Goal: Task Accomplishment & Management: Manage account settings

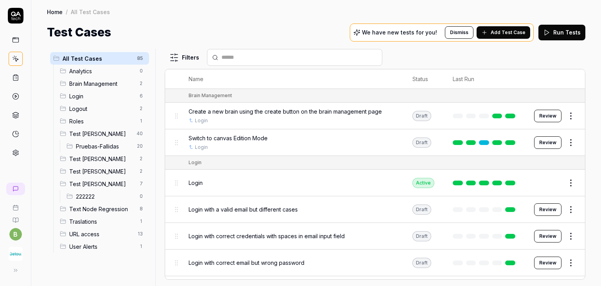
click at [93, 156] on span "Test [PERSON_NAME]" at bounding box center [102, 159] width 66 height 8
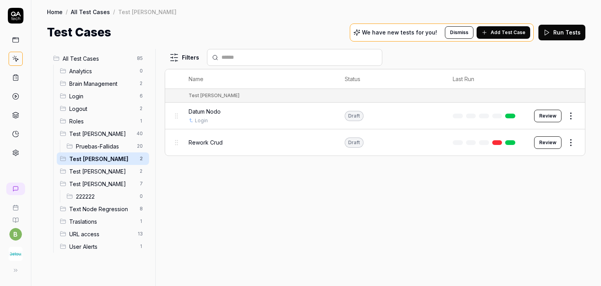
click at [312, 108] on div "Datum Nodo" at bounding box center [259, 111] width 141 height 8
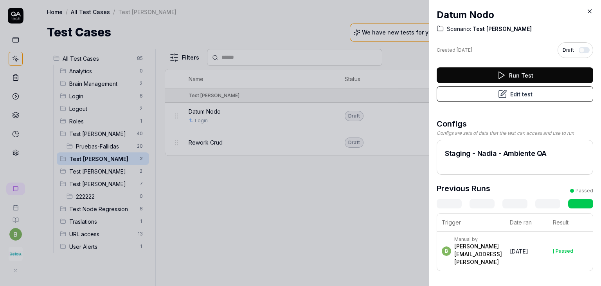
click at [538, 97] on button "Edit test" at bounding box center [515, 94] width 157 height 16
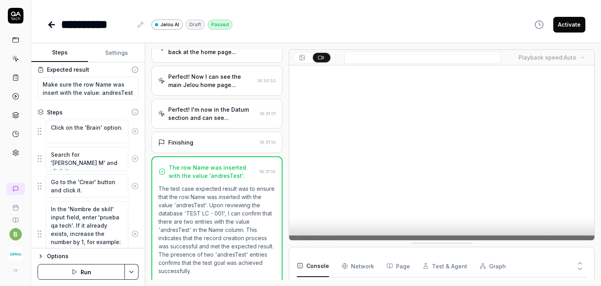
scroll to position [73, 0]
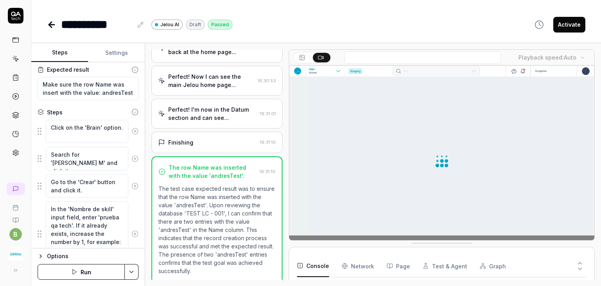
type textarea "*"
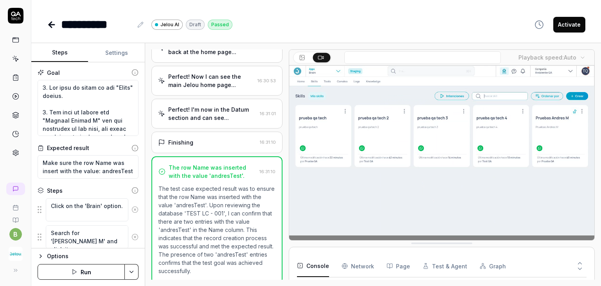
click at [449, 190] on video at bounding box center [441, 160] width 305 height 191
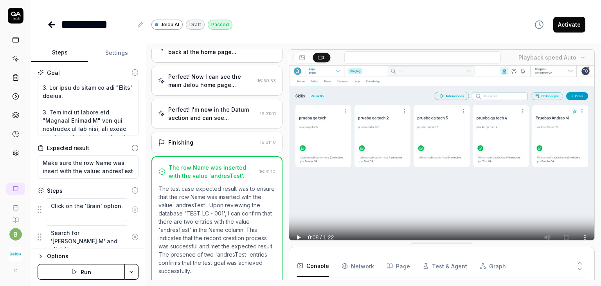
click at [440, 203] on video at bounding box center [441, 160] width 305 height 191
click at [582, 56] on body "**********" at bounding box center [300, 143] width 601 height 286
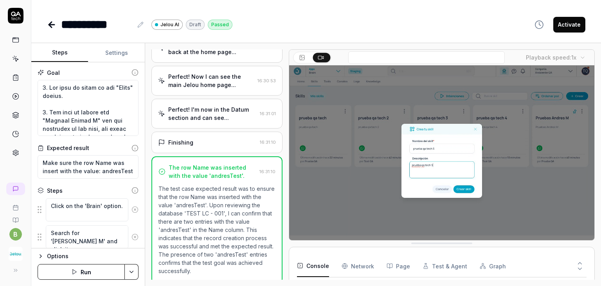
click at [435, 37] on div "**********" at bounding box center [316, 143] width 570 height 286
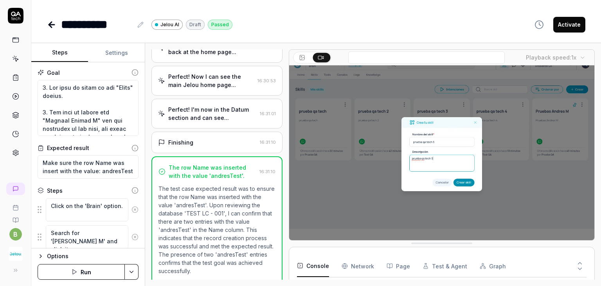
scroll to position [13, 0]
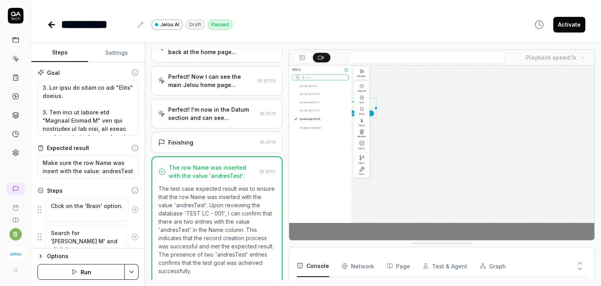
click at [53, 27] on icon at bounding box center [51, 24] width 9 height 9
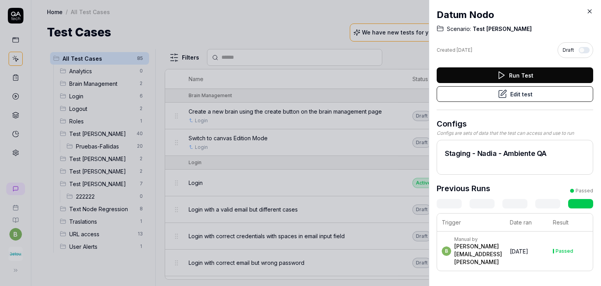
click at [589, 13] on icon at bounding box center [589, 11] width 7 height 7
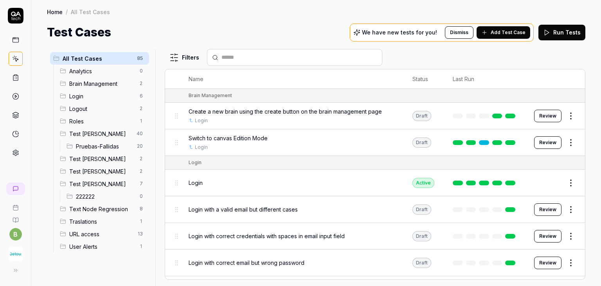
click at [13, 130] on icon at bounding box center [15, 133] width 7 height 7
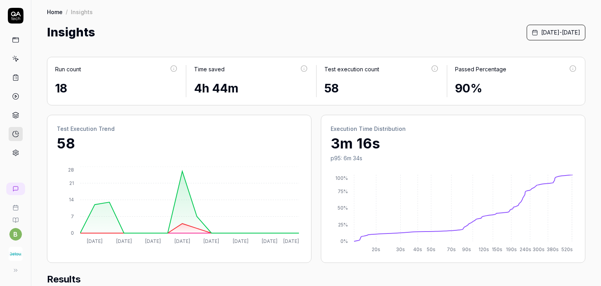
click at [17, 112] on icon at bounding box center [16, 113] width 6 height 3
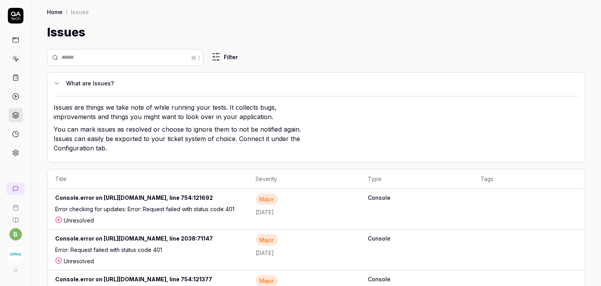
scroll to position [39, 0]
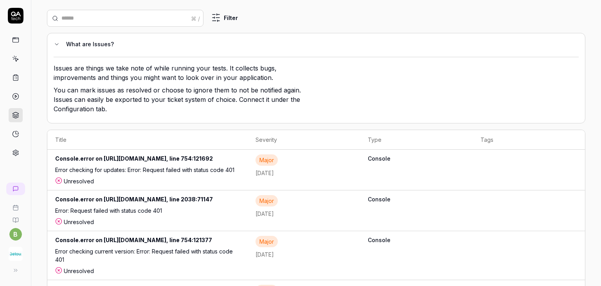
click at [19, 77] on icon at bounding box center [15, 77] width 7 height 7
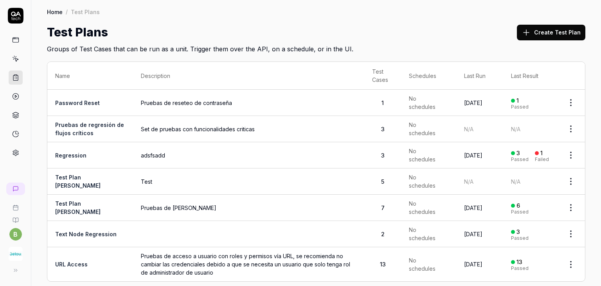
click at [20, 63] on link at bounding box center [16, 59] width 14 height 14
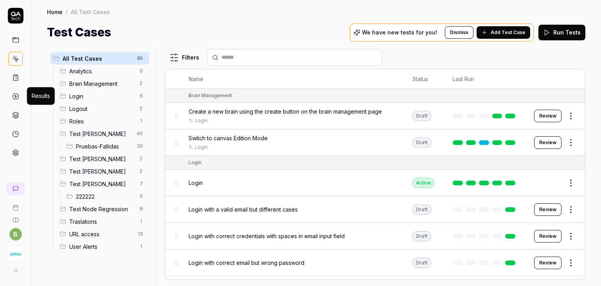
click at [16, 97] on icon at bounding box center [15, 96] width 7 height 7
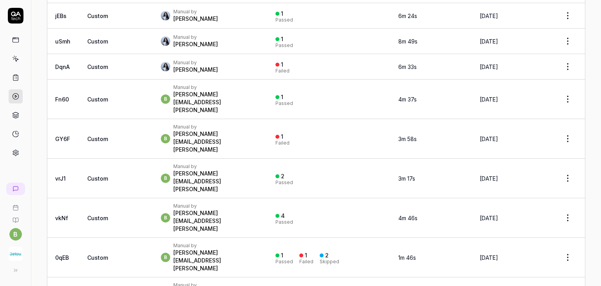
scroll to position [157, 0]
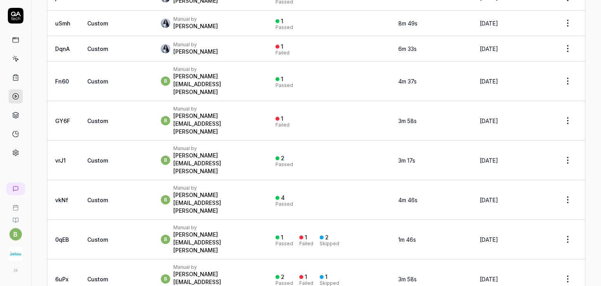
click at [268, 101] on td "1 Failed" at bounding box center [329, 121] width 123 height 40
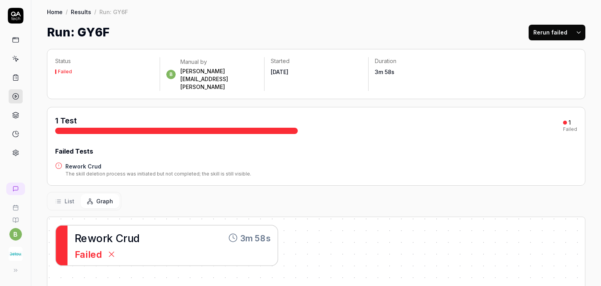
scroll to position [39, 0]
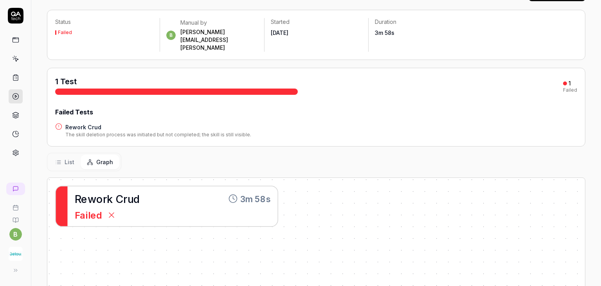
click at [99, 192] on span "o" at bounding box center [99, 198] width 7 height 13
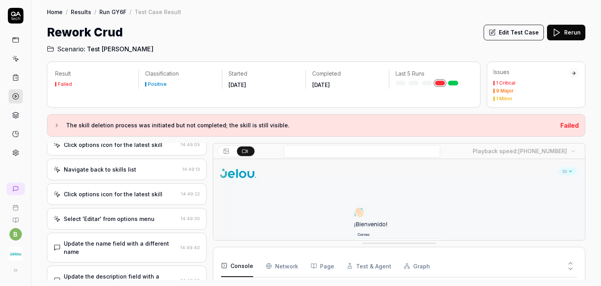
scroll to position [393, 0]
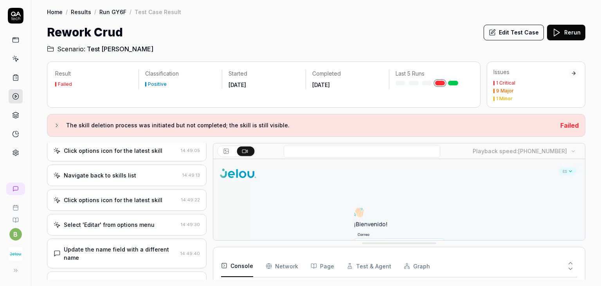
click at [19, 77] on icon at bounding box center [15, 77] width 7 height 7
